Goal: Task Accomplishment & Management: Manage account settings

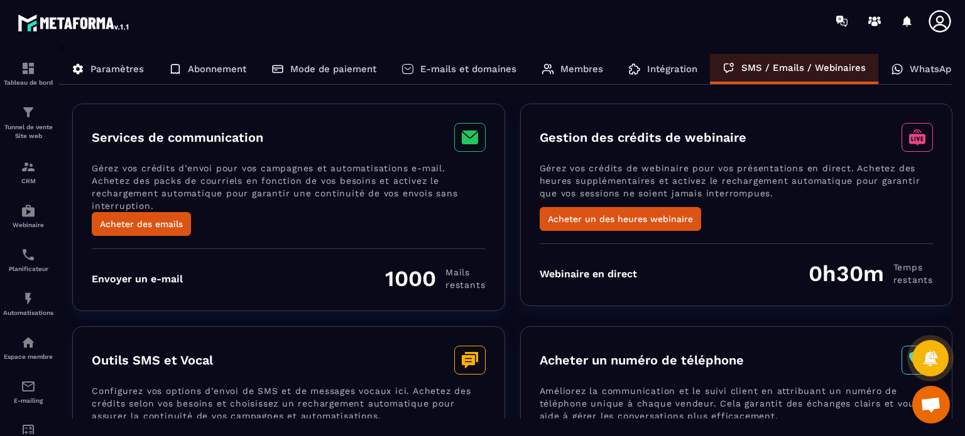
click at [559, 67] on div "Membres" at bounding box center [572, 69] width 87 height 30
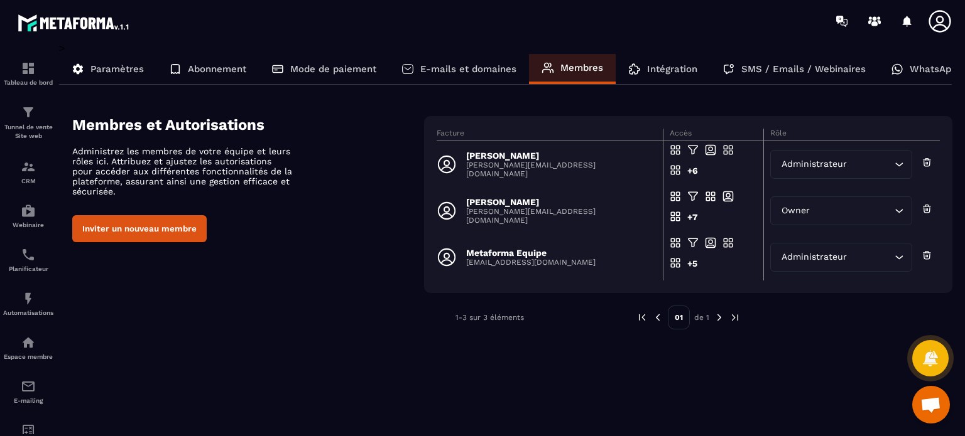
click at [491, 66] on p "E-mails et domaines" at bounding box center [468, 68] width 96 height 11
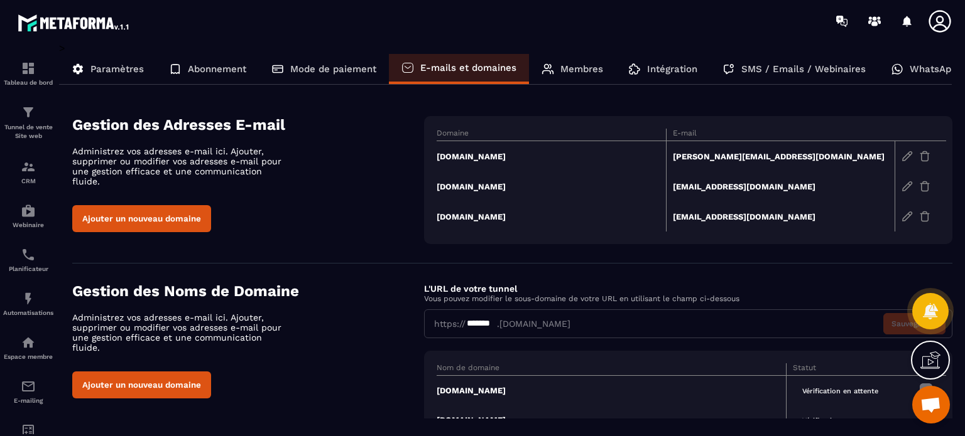
click at [920, 159] on img at bounding box center [924, 156] width 11 height 11
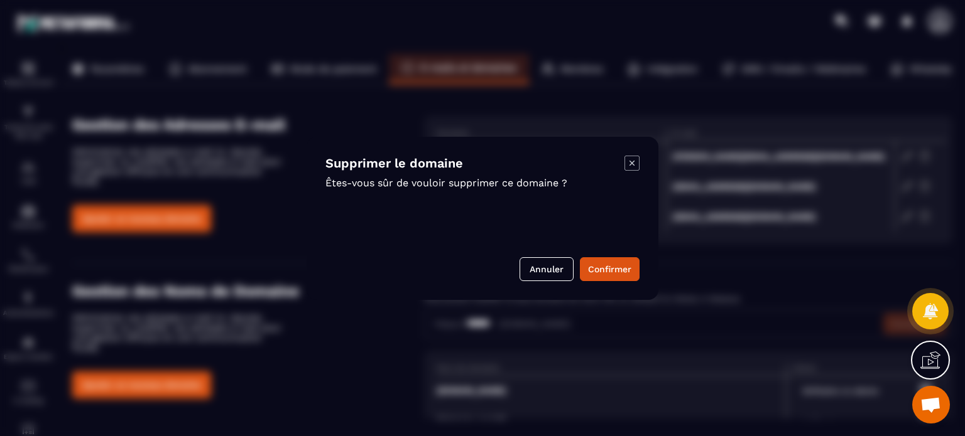
click at [598, 254] on div "Supprimer le domaine Êtes-vous sûr de vouloir supprimer ce domaine ? Annuler Co…" at bounding box center [482, 218] width 352 height 163
click at [601, 266] on button "Confirmer" at bounding box center [610, 269] width 60 height 24
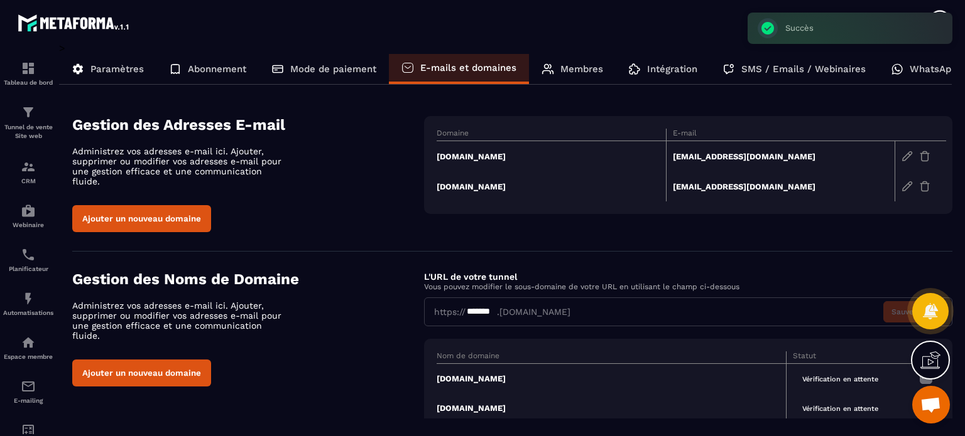
click at [922, 157] on img at bounding box center [924, 156] width 11 height 11
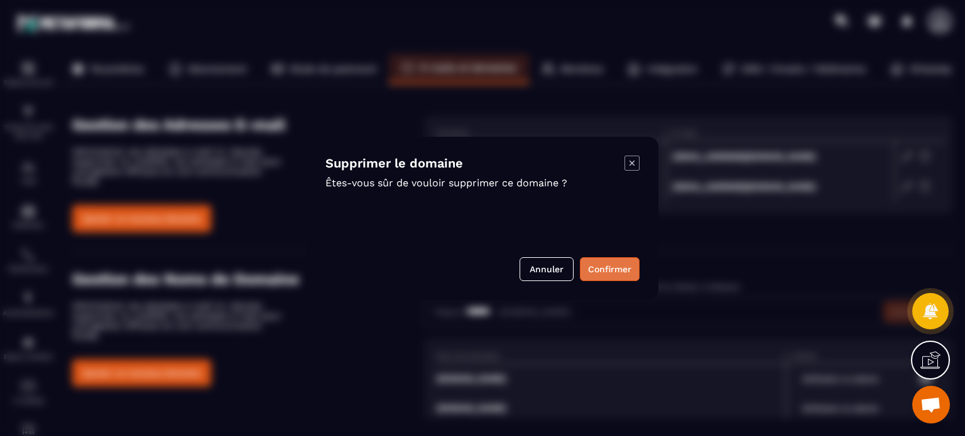
click at [616, 269] on button "Confirmer" at bounding box center [610, 269] width 60 height 24
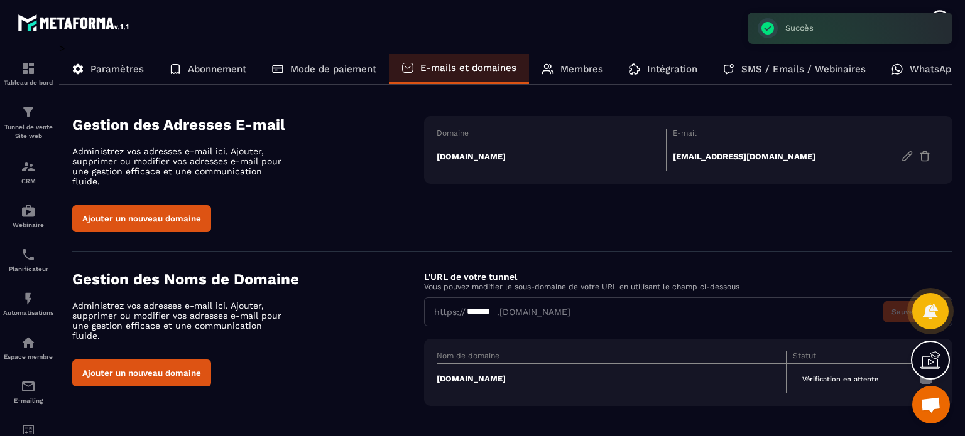
click at [926, 158] on img at bounding box center [924, 156] width 11 height 11
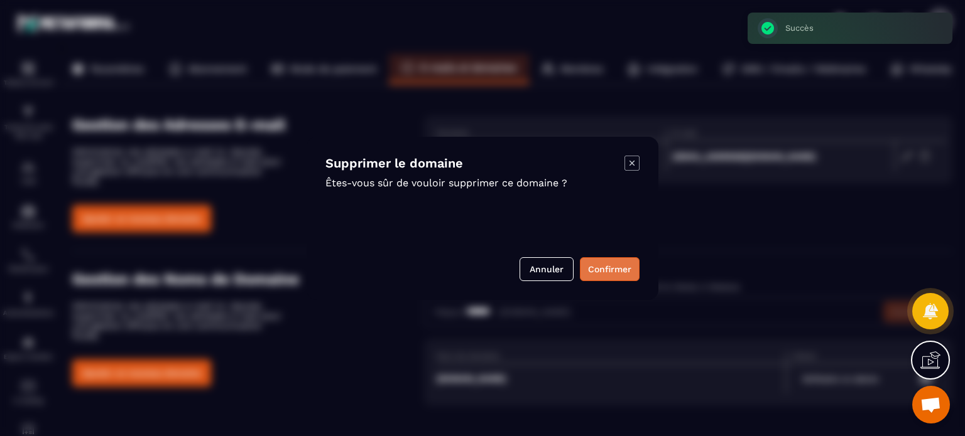
click at [630, 269] on button "Confirmer" at bounding box center [610, 269] width 60 height 24
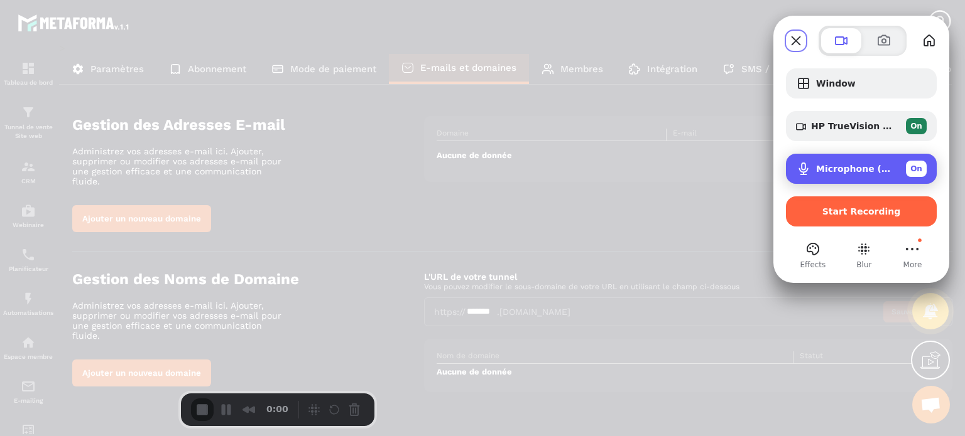
click at [824, 165] on span "Microphone (USB PnP Sound Device)" at bounding box center [856, 169] width 80 height 10
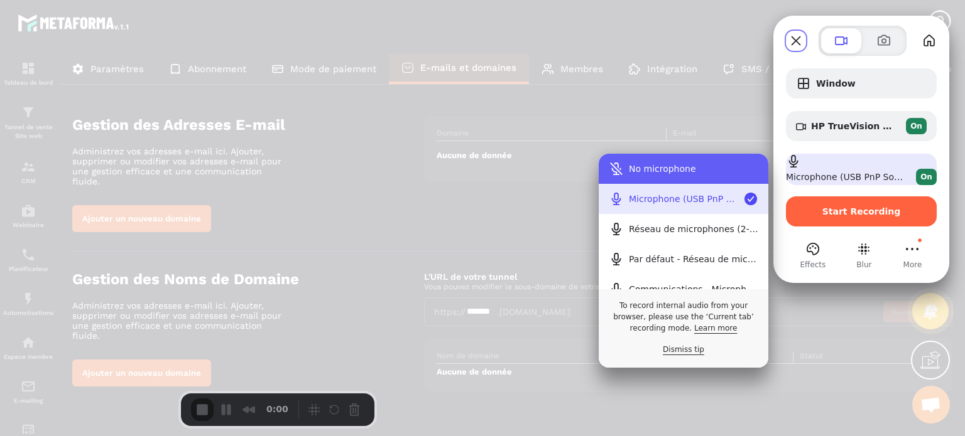
click at [710, 169] on div "No microphone" at bounding box center [693, 169] width 129 height 10
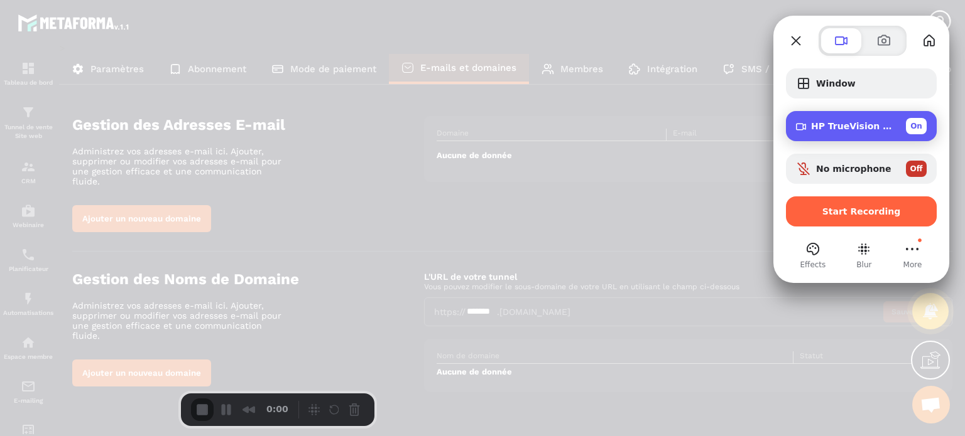
click at [841, 139] on div "HP TrueVision HD Camera (30c9:0064) On" at bounding box center [861, 126] width 151 height 30
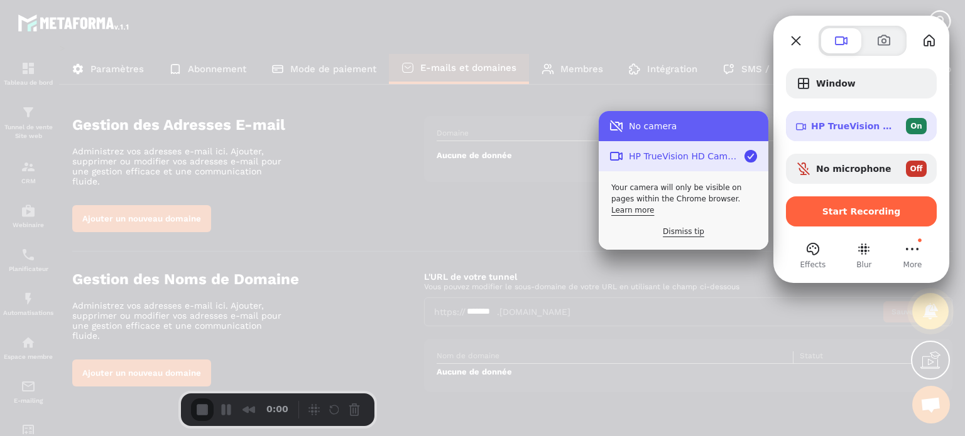
click at [686, 127] on div "No camera" at bounding box center [693, 126] width 129 height 10
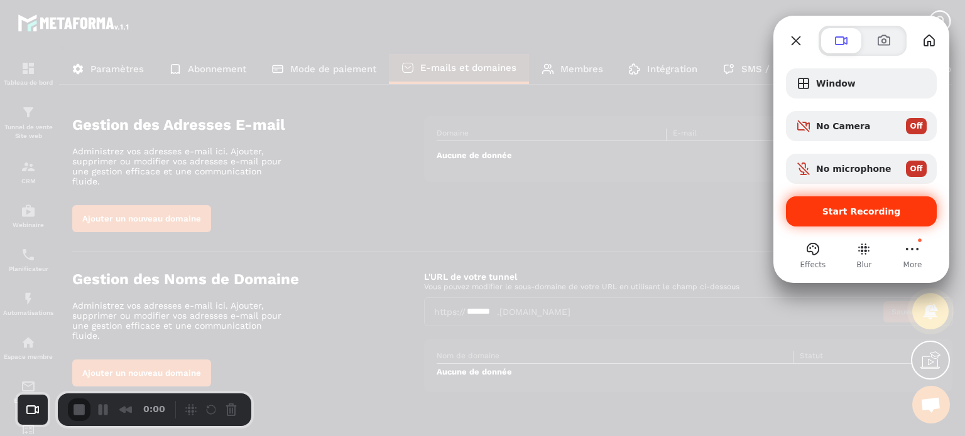
click at [852, 212] on span "Start Recording" at bounding box center [861, 212] width 78 height 10
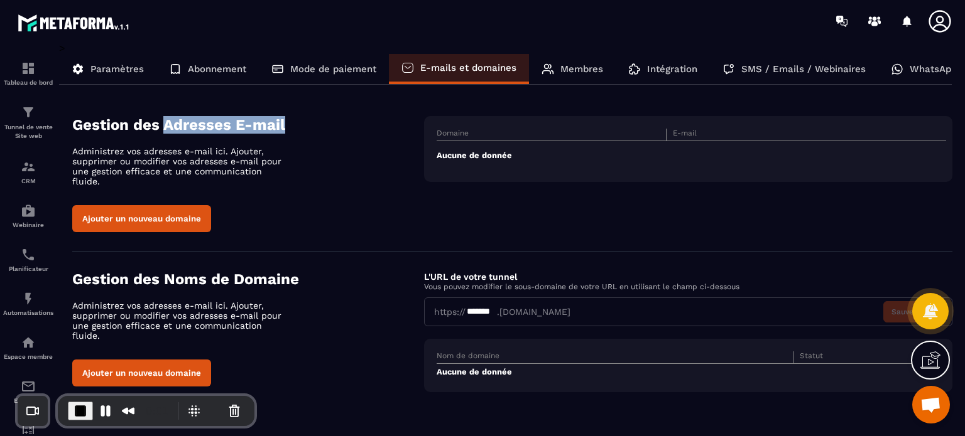
drag, startPoint x: 300, startPoint y: 120, endPoint x: 164, endPoint y: 123, distance: 135.7
click at [164, 123] on h4 "Gestion des Adresses E-mail" at bounding box center [248, 125] width 352 height 18
click at [161, 209] on button "Ajouter un nouveau domaine" at bounding box center [141, 218] width 139 height 27
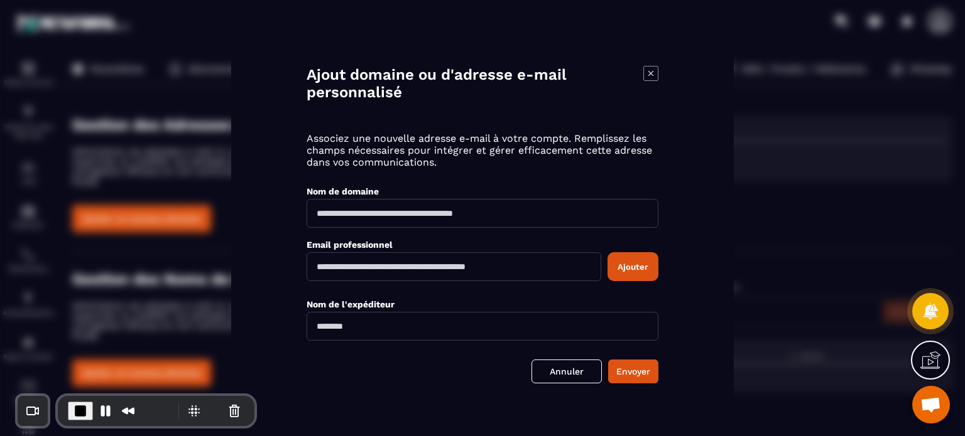
click at [418, 212] on input "Modal window" at bounding box center [482, 213] width 352 height 29
click at [327, 268] on input "Modal window" at bounding box center [453, 266] width 295 height 29
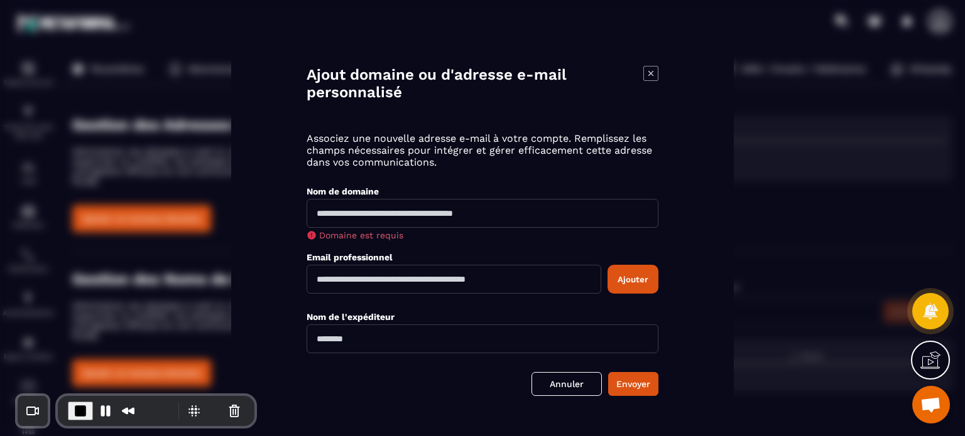
paste input "**********"
type input "**********"
click at [351, 217] on input "Modal window" at bounding box center [482, 213] width 352 height 29
type input "**********"
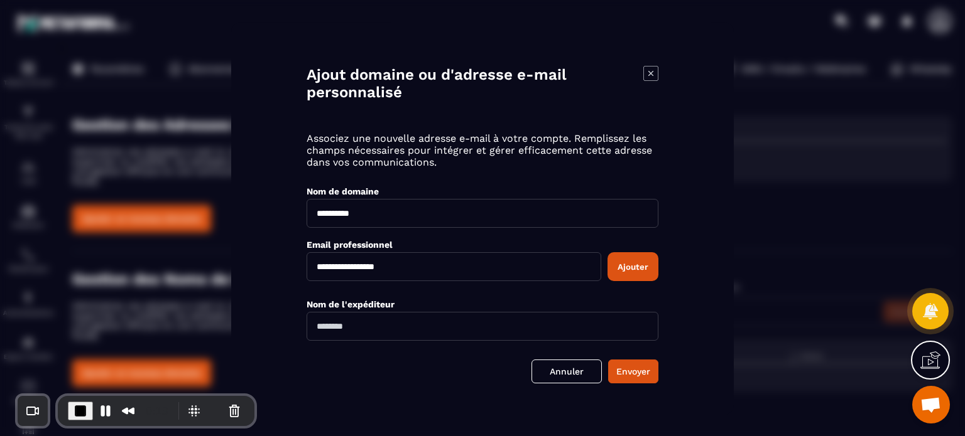
click at [481, 249] on div "**********" at bounding box center [482, 258] width 352 height 60
click at [639, 268] on button "Ajouter" at bounding box center [632, 266] width 51 height 29
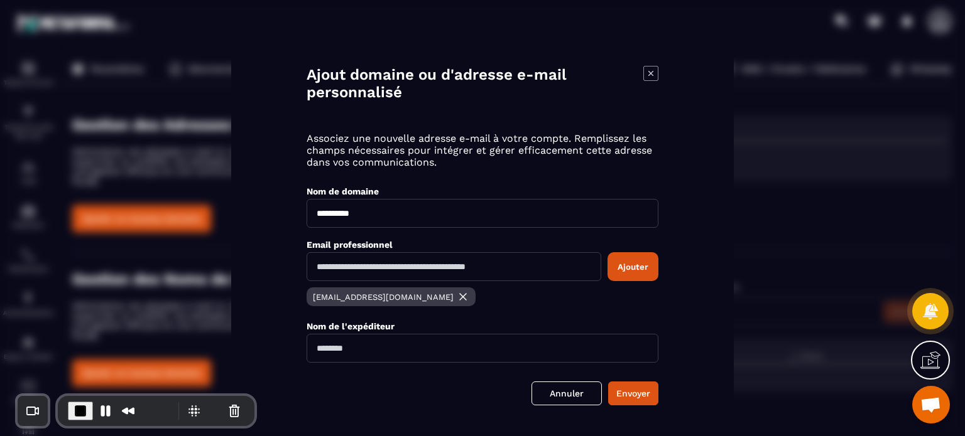
click at [474, 313] on div "Nom de l'expéditeur" at bounding box center [482, 336] width 352 height 53
click at [398, 338] on input "Modal window" at bounding box center [482, 348] width 352 height 29
type input "**********"
click at [645, 389] on button "Envoyer" at bounding box center [633, 394] width 50 height 24
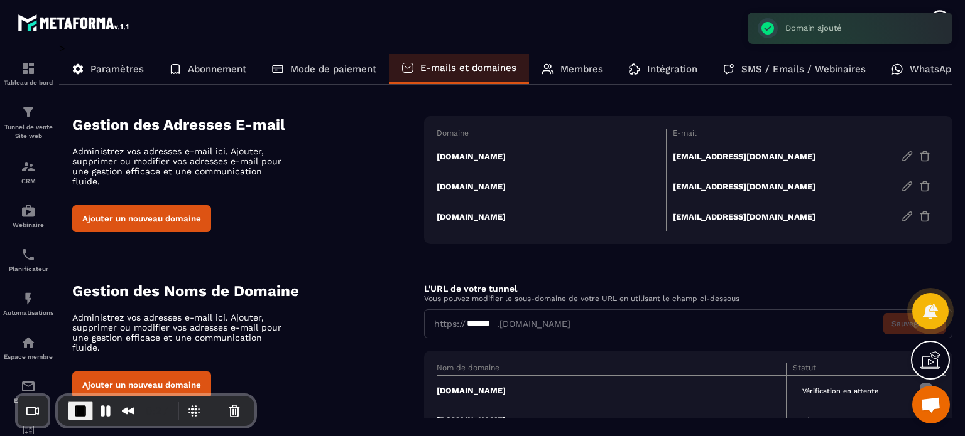
click at [460, 156] on td "[DOMAIN_NAME]" at bounding box center [550, 156] width 229 height 31
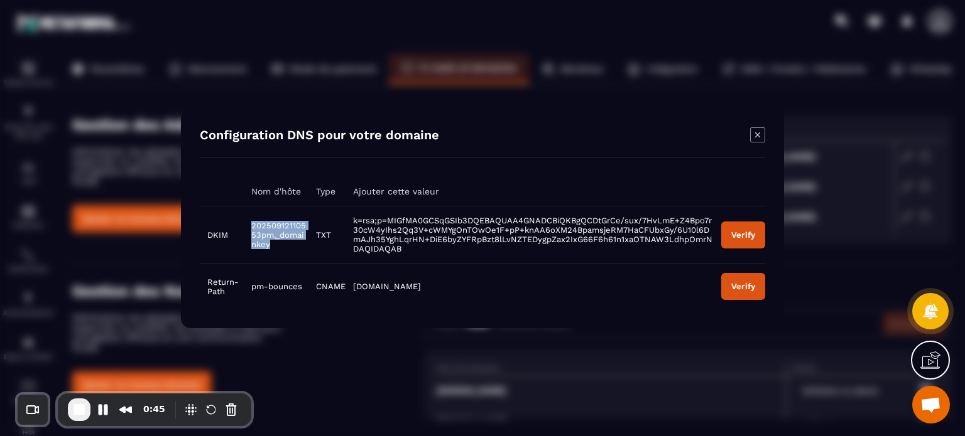
drag, startPoint x: 269, startPoint y: 249, endPoint x: 251, endPoint y: 221, distance: 32.8
click at [251, 221] on td "20250912110553pm._domainkey" at bounding box center [276, 234] width 64 height 57
copy span "20250912110553pm._domainkey"
drag, startPoint x: 318, startPoint y: 235, endPoint x: 328, endPoint y: 235, distance: 9.4
click at [328, 235] on td "TXT" at bounding box center [326, 234] width 37 height 57
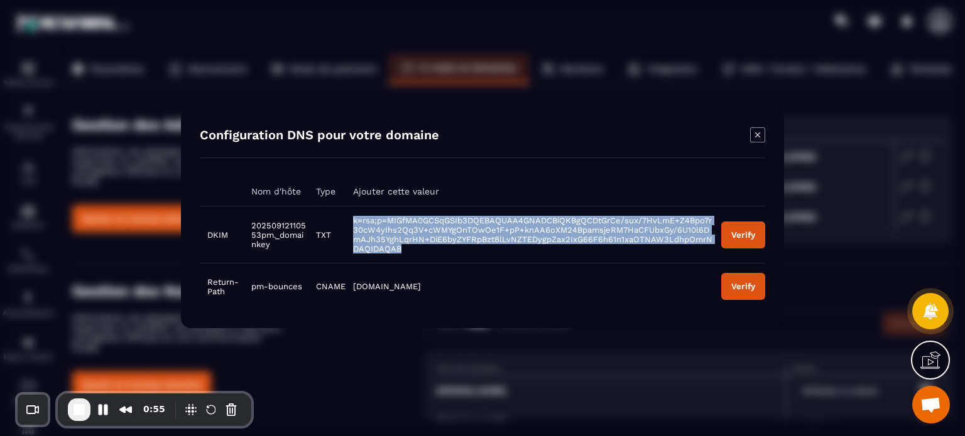
drag, startPoint x: 347, startPoint y: 217, endPoint x: 410, endPoint y: 249, distance: 70.8
click at [410, 249] on td "k=rsa;p=MIGfMA0GCSqGSIb3DQEBAQUAA4GNADCBiQKBgQCDtGrCe/sux/7HvLmE+Z4Bpo7r30cW4yI…" at bounding box center [529, 234] width 368 height 57
copy span "k=rsa;p=MIGfMA0GCSqGSIb3DQEBAQUAA4GNADCBiQKBgQCDtGrCe/sux/7HvLmE+Z4Bpo7r30cW4yI…"
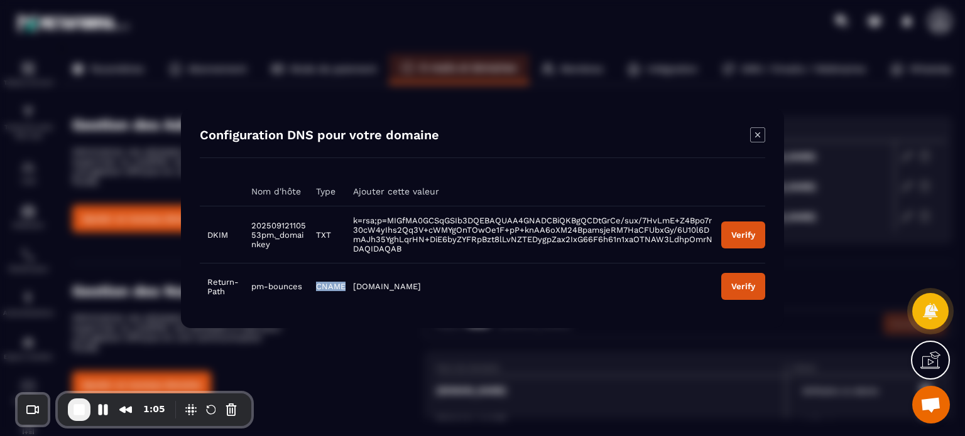
drag, startPoint x: 314, startPoint y: 286, endPoint x: 347, endPoint y: 287, distance: 32.7
click at [347, 287] on tr "Return-Path pm-bounces CNAME [DOMAIN_NAME] Verify" at bounding box center [482, 286] width 565 height 46
click at [261, 288] on span "pm-bounces" at bounding box center [276, 286] width 51 height 9
drag, startPoint x: 249, startPoint y: 288, endPoint x: 302, endPoint y: 289, distance: 52.8
click at [302, 289] on td "pm-bounces" at bounding box center [276, 286] width 64 height 46
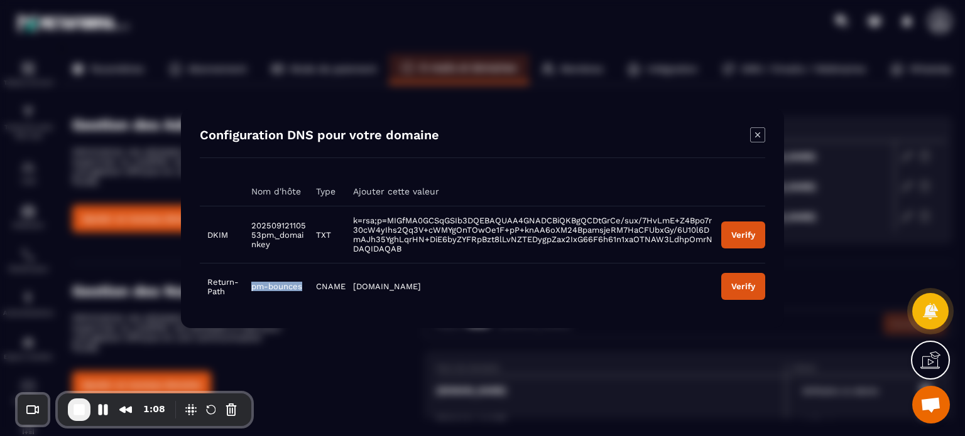
copy span "pm-bounces"
drag, startPoint x: 352, startPoint y: 285, endPoint x: 410, endPoint y: 286, distance: 58.4
click at [410, 286] on td "[DOMAIN_NAME]" at bounding box center [529, 286] width 368 height 46
copy span "[DOMAIN_NAME]"
click at [751, 133] on icon "Modal window" at bounding box center [757, 134] width 15 height 15
